Goal: Information Seeking & Learning: Find specific fact

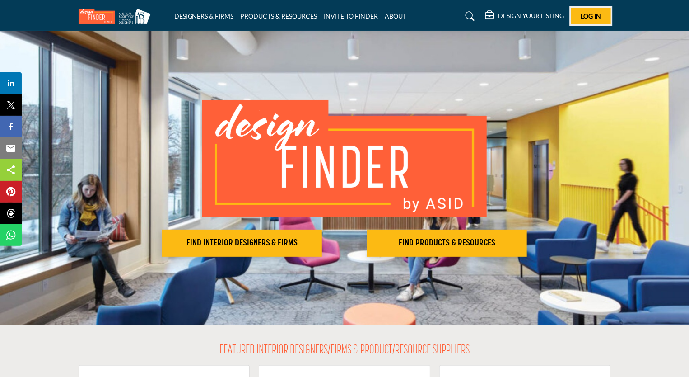
click at [586, 21] on button "Log In" at bounding box center [592, 16] width 40 height 17
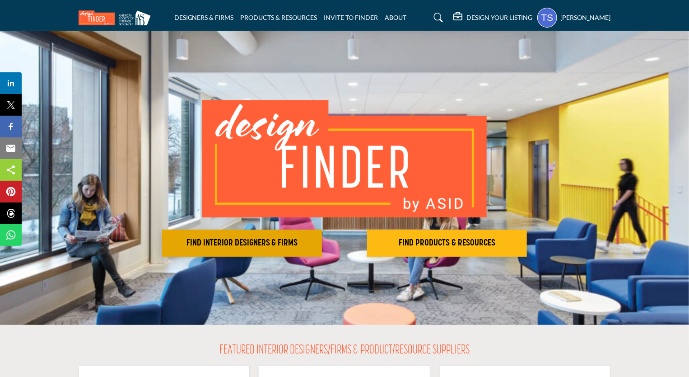
click at [286, 246] on h2 "FIND INTERIOR DESIGNERS & FIRMS" at bounding box center [242, 243] width 155 height 11
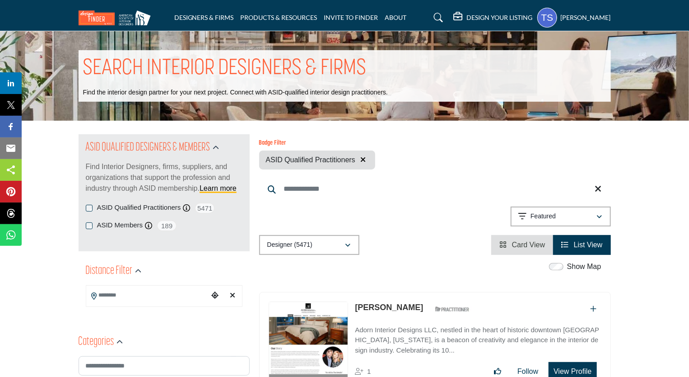
click at [88, 231] on div "ASID Members ASID Member who supports and impacts the Interior Design industry.…" at bounding box center [164, 225] width 157 height 11
click at [291, 192] on input "Search Keyword" at bounding box center [435, 189] width 352 height 22
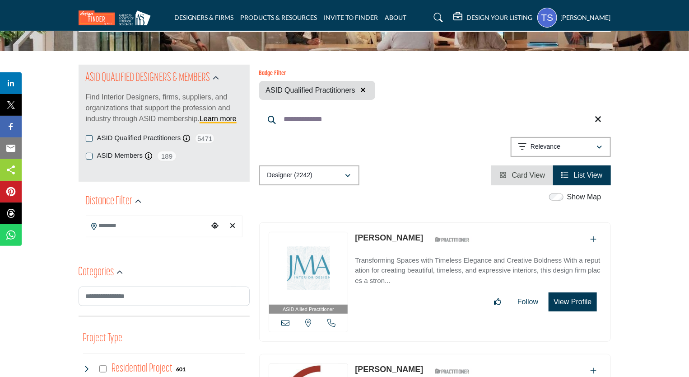
scroll to position [58, 0]
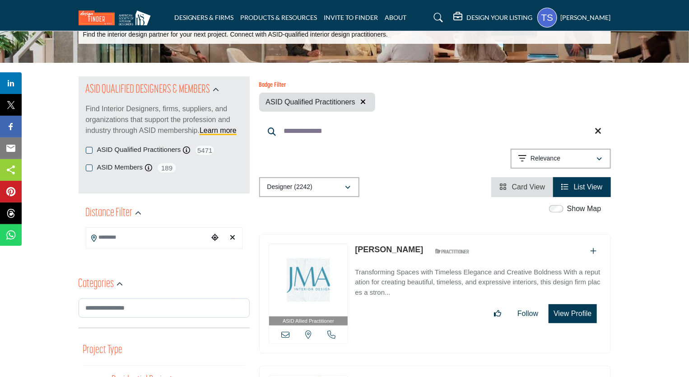
type input "**********"
